Goal: Check status: Check status

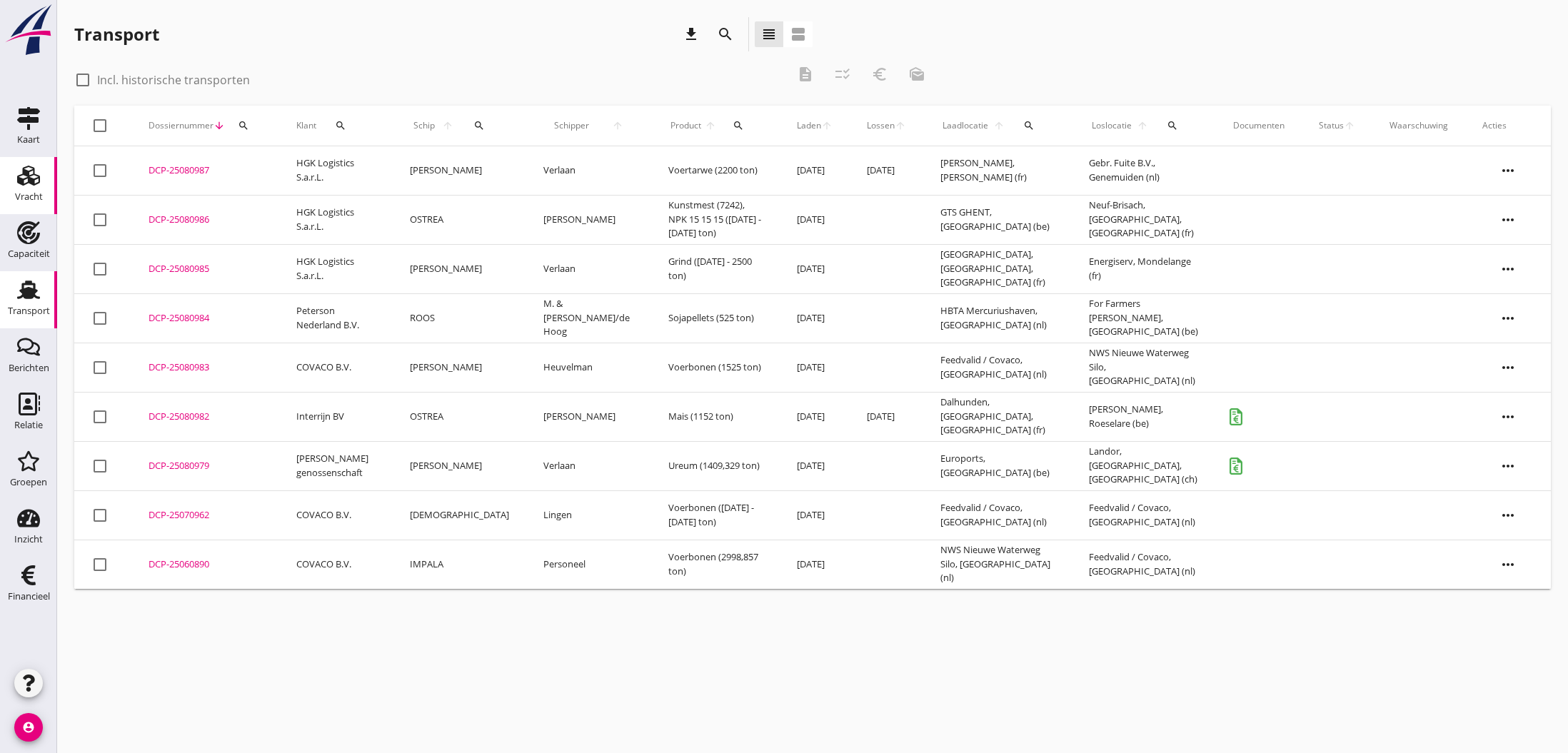
click at [21, 173] on icon "Vracht" at bounding box center [28, 175] width 22 height 22
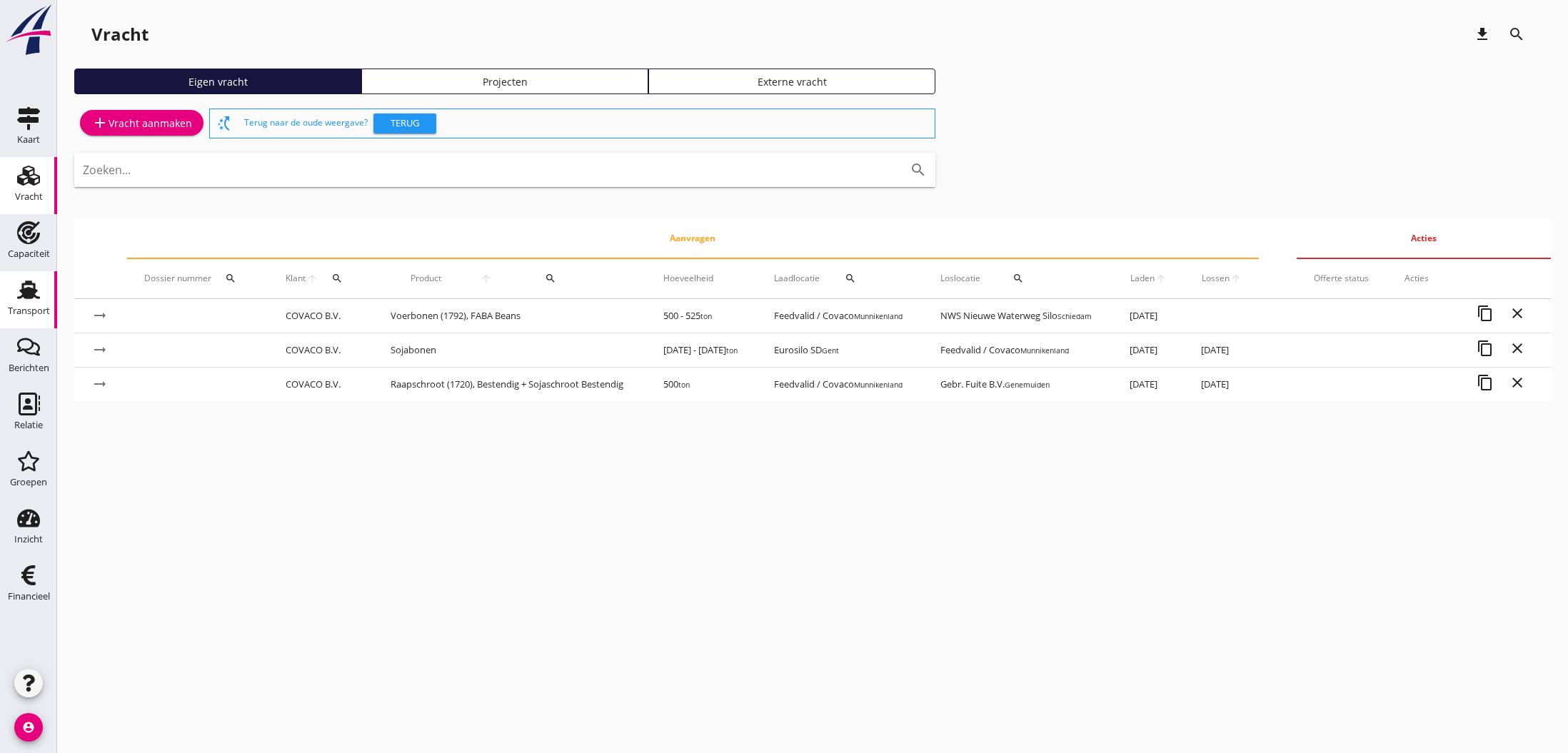
click at [34, 290] on use at bounding box center [28, 289] width 22 height 19
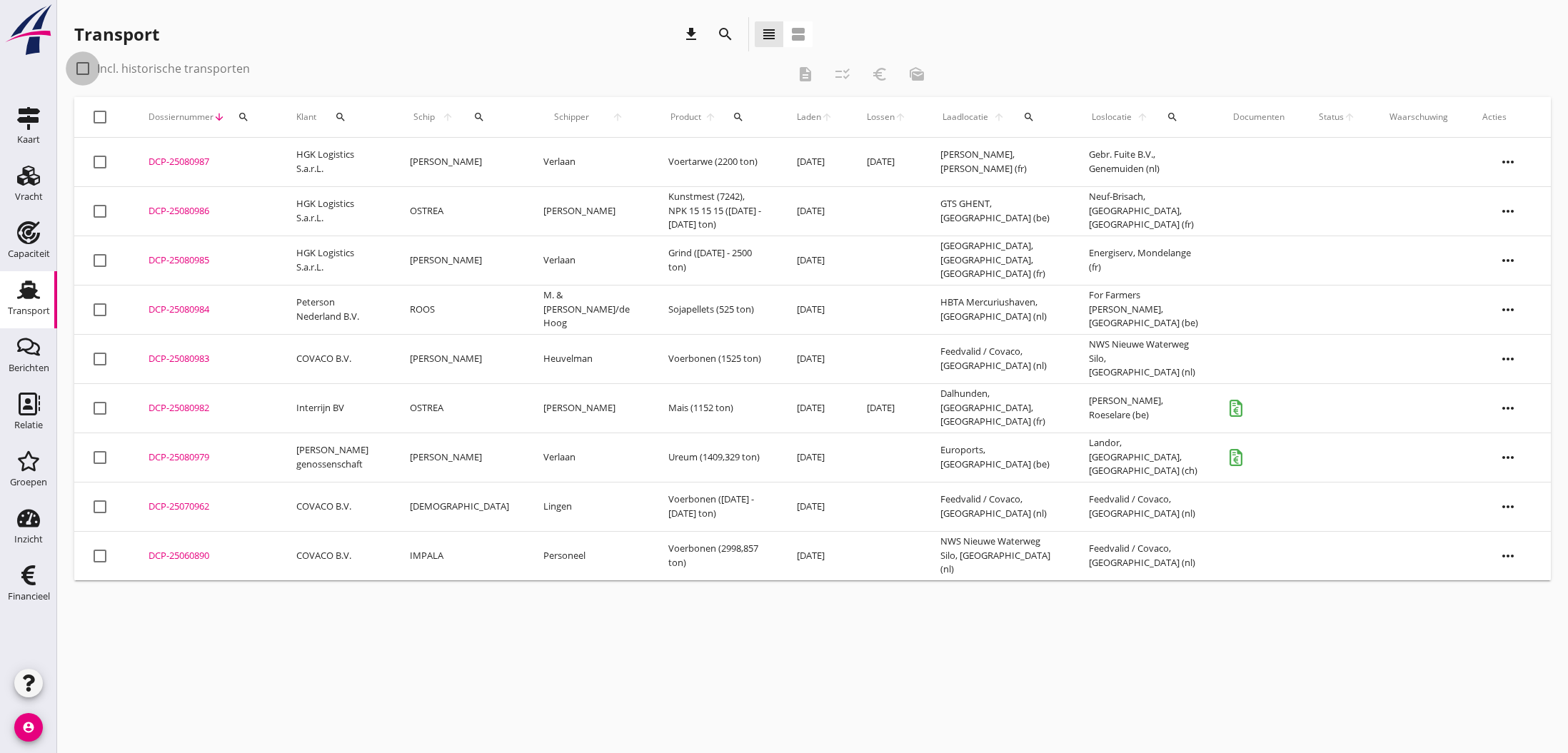
click at [83, 69] on div at bounding box center [82, 68] width 24 height 24
checkbox input "true"
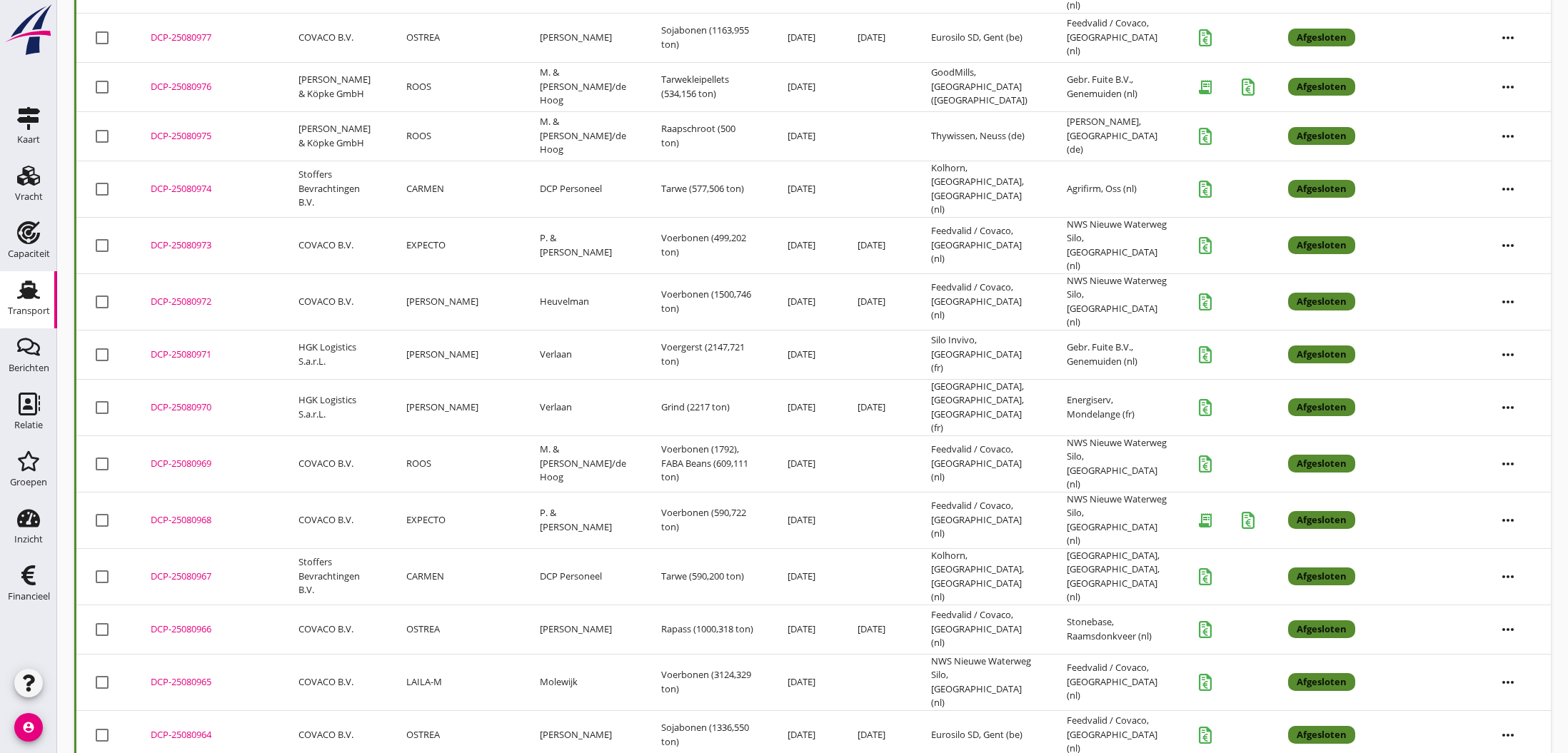
scroll to position [684, 0]
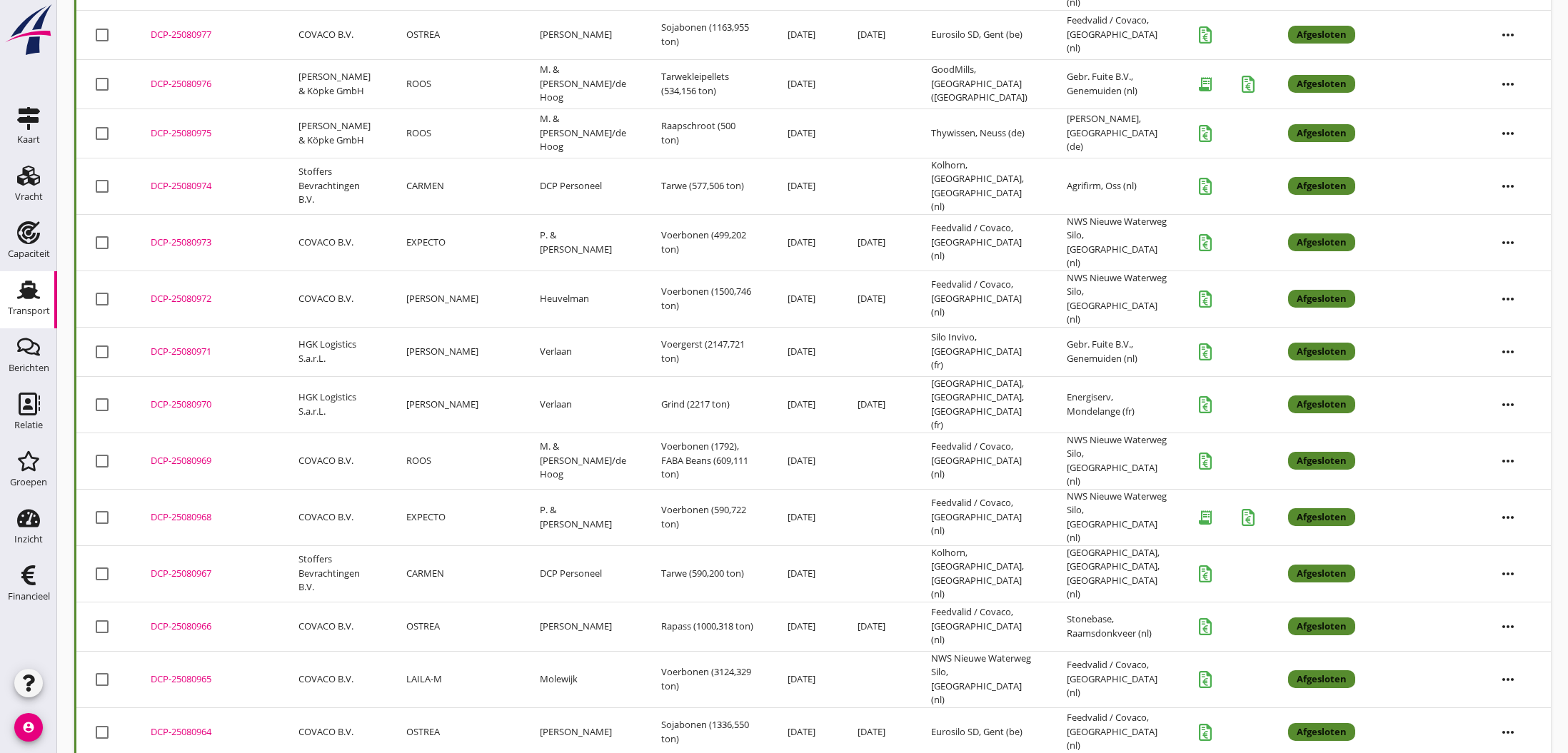
click at [179, 672] on div "DCP-25080965" at bounding box center [207, 679] width 113 height 15
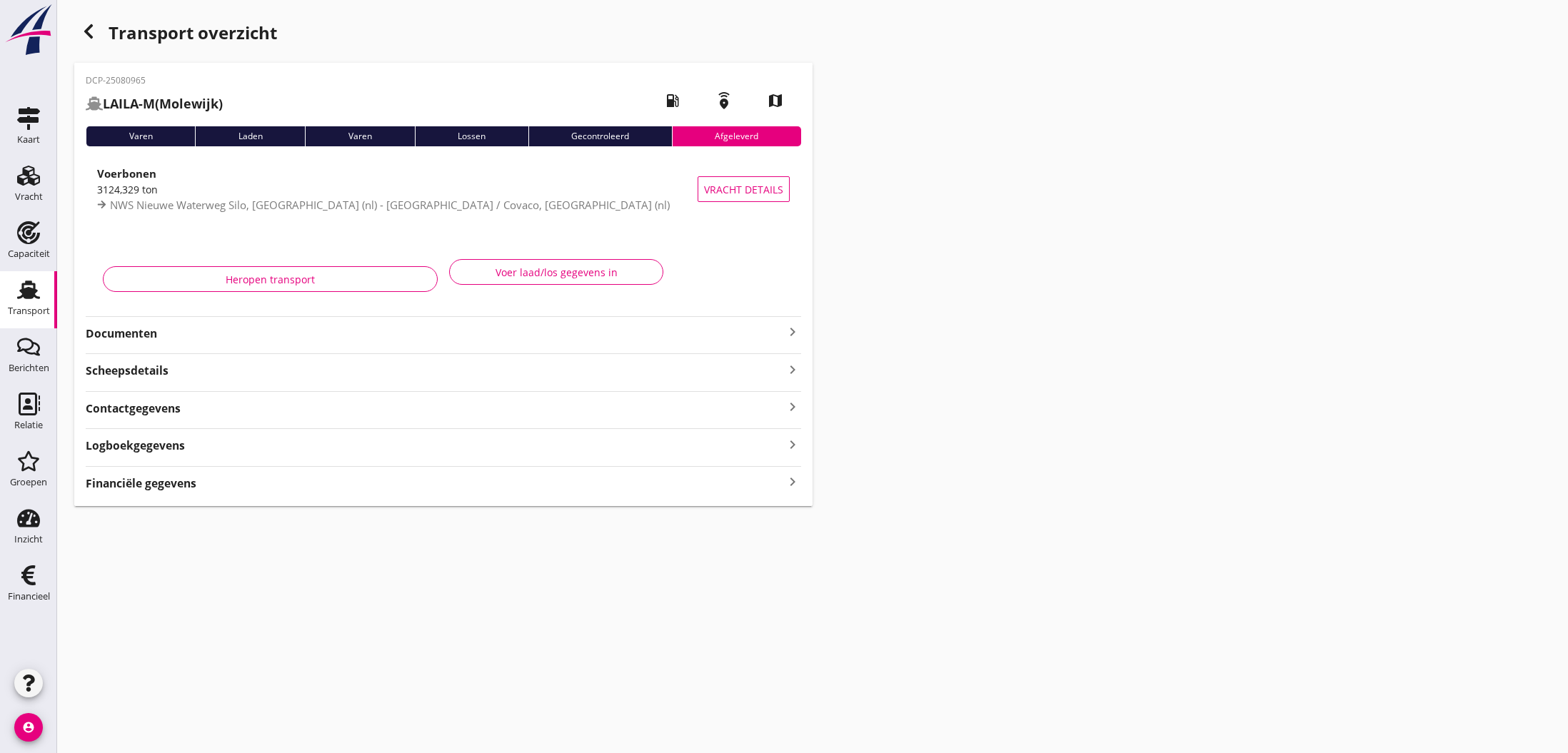
click at [790, 333] on icon "keyboard_arrow_right" at bounding box center [792, 332] width 18 height 18
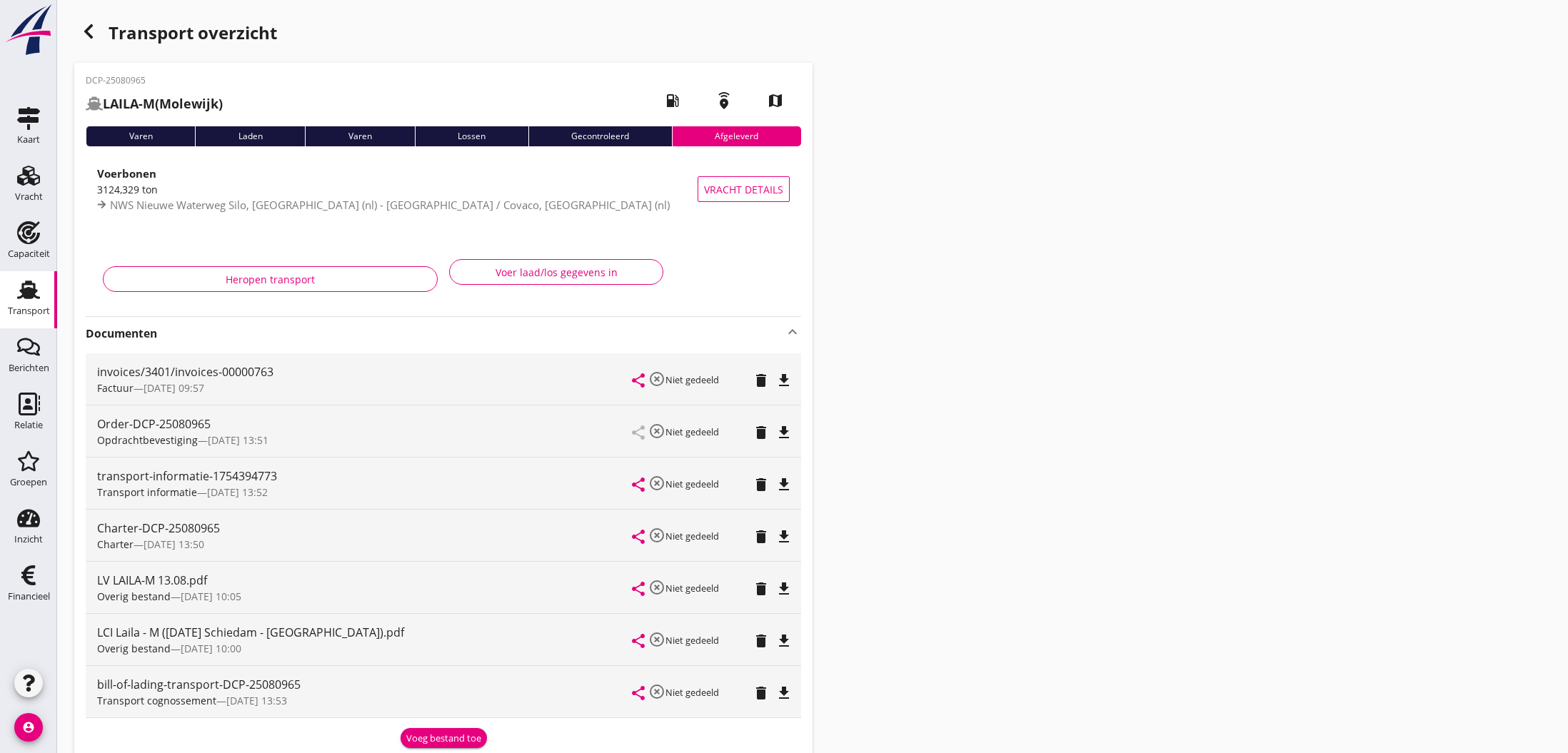
click at [781, 534] on icon "file_download" at bounding box center [784, 537] width 18 height 18
click at [781, 538] on icon "open_in_browser" at bounding box center [784, 537] width 18 height 18
click at [86, 36] on icon "button" at bounding box center [89, 31] width 18 height 18
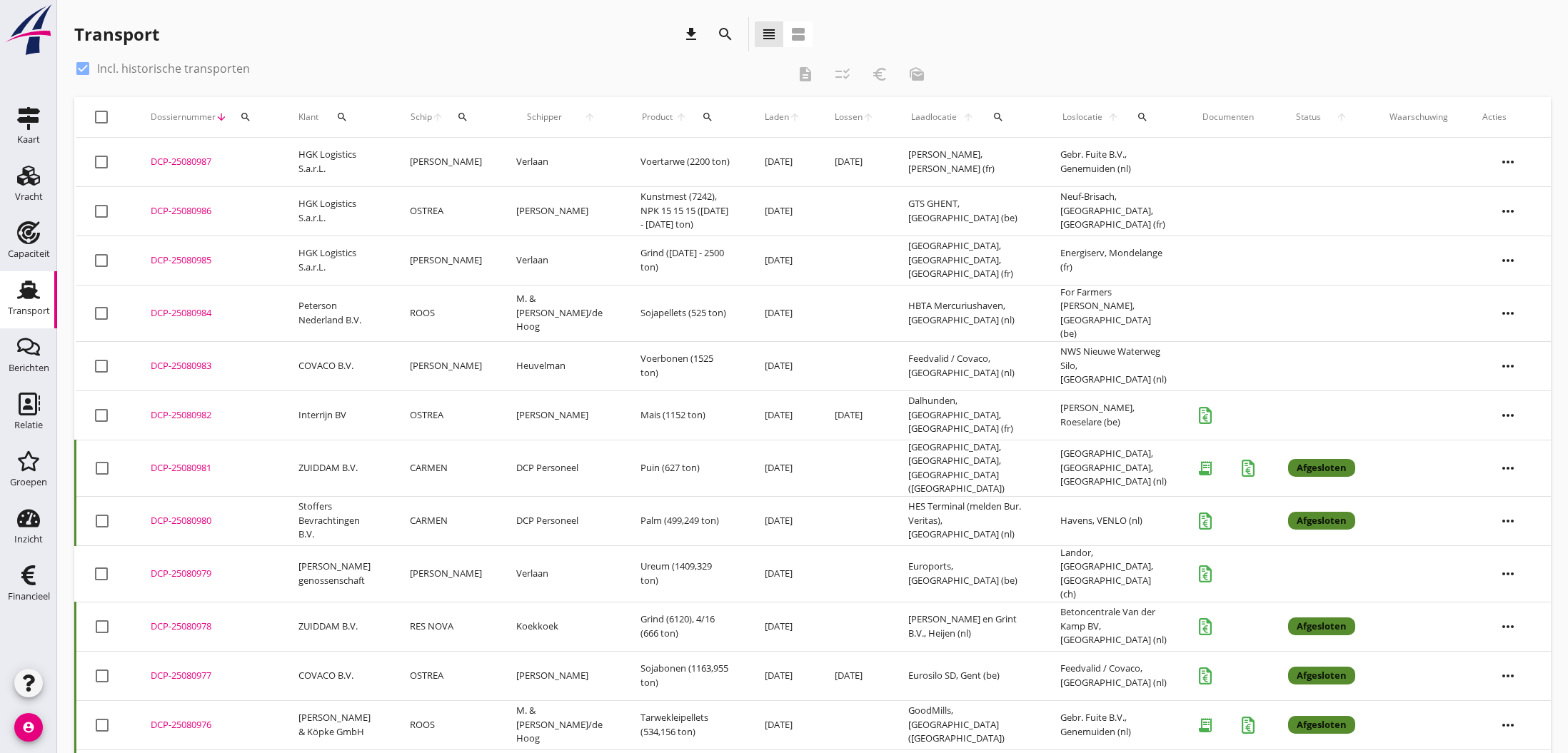
click at [29, 731] on icon "account_circle" at bounding box center [28, 727] width 28 height 28
click at [86, 720] on div "Uitloggen" at bounding box center [107, 722] width 61 height 18
